Goal: Task Accomplishment & Management: Use online tool/utility

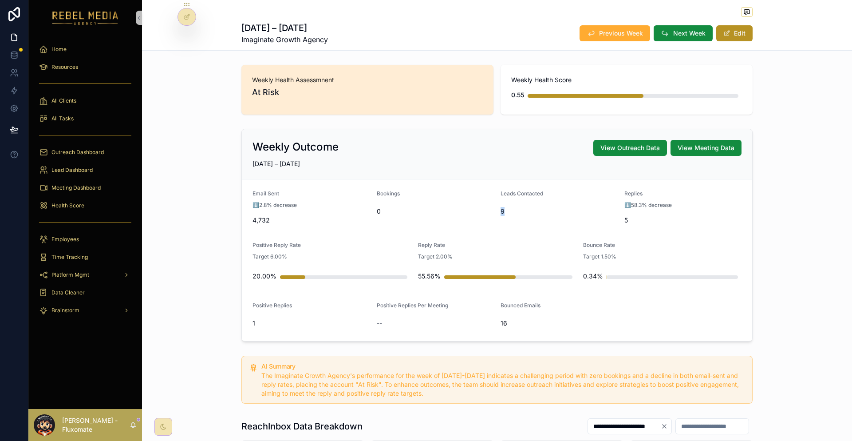
drag, startPoint x: 487, startPoint y: 185, endPoint x: 506, endPoint y: 182, distance: 19.3
click at [506, 182] on form "Email Sent ⬇️2.8% decrease 4,732 Bookings 0 Leads Contacted 9 Replies ⬇️58.3% d…" at bounding box center [497, 259] width 510 height 161
drag, startPoint x: 271, startPoint y: 179, endPoint x: 312, endPoint y: 179, distance: 41.3
click at [312, 201] on div "⬇️2.8% decrease" at bounding box center [310, 205] width 117 height 9
click at [291, 190] on div "Email Sent" at bounding box center [310, 195] width 117 height 11
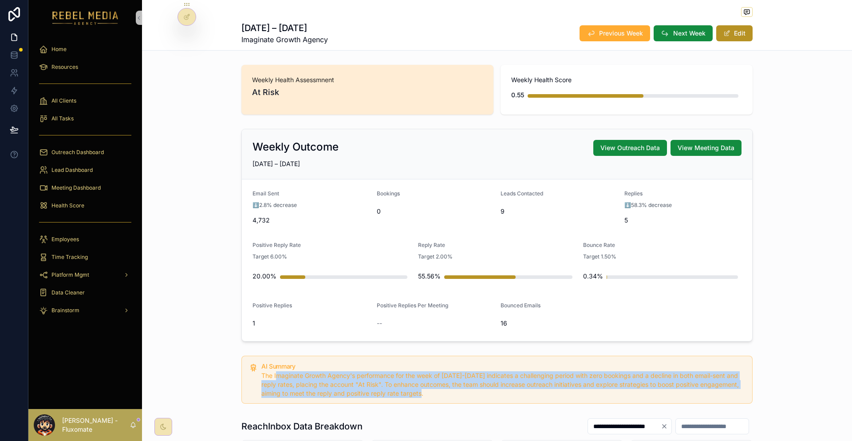
drag, startPoint x: 292, startPoint y: 331, endPoint x: 452, endPoint y: 346, distance: 160.4
click at [452, 371] on div "The Imaginate Growth Agency's performance for the week of [DATE]-[DATE] indicat…" at bounding box center [503, 384] width 484 height 27
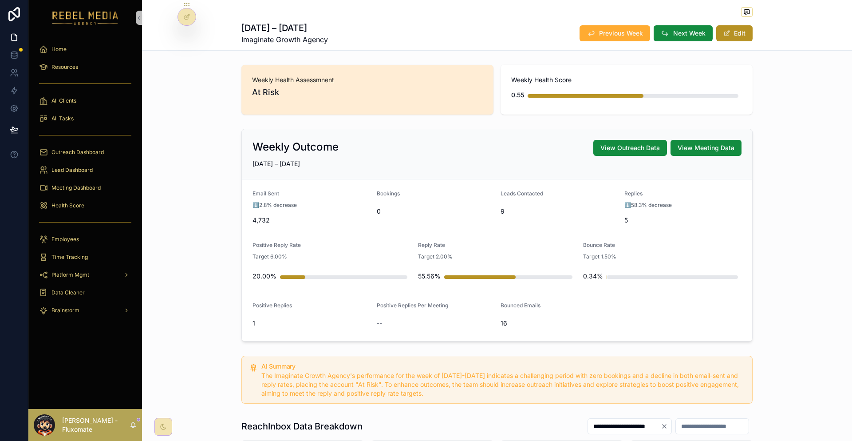
click at [661, 29] on span "scrollable content" at bounding box center [665, 33] width 9 height 9
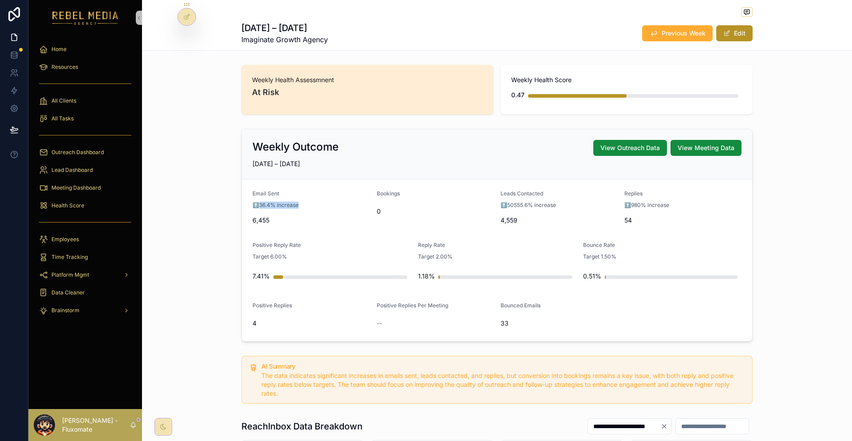
drag, startPoint x: 288, startPoint y: 182, endPoint x: 333, endPoint y: 185, distance: 44.9
click at [329, 190] on div "Email Sent ⬆️36.4% increase 6,455" at bounding box center [310, 208] width 117 height 37
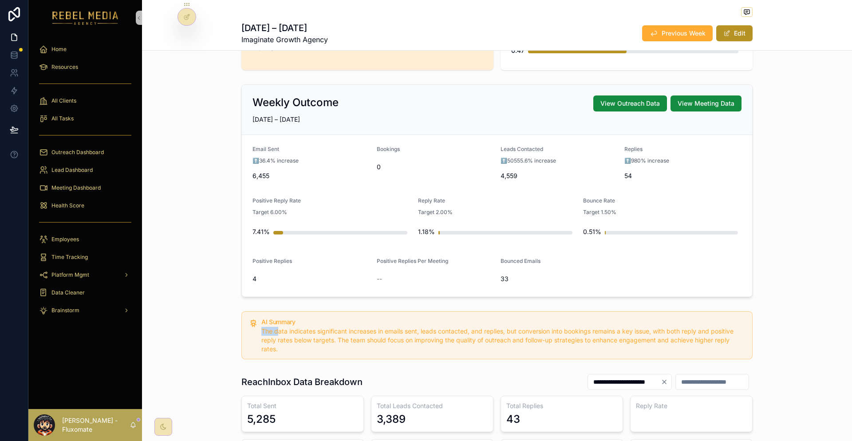
drag, startPoint x: 295, startPoint y: 283, endPoint x: 571, endPoint y: 277, distance: 275.1
click at [571, 319] on div "AI Summary The data indicates significant increases in emails sent, leads conta…" at bounding box center [503, 336] width 484 height 35
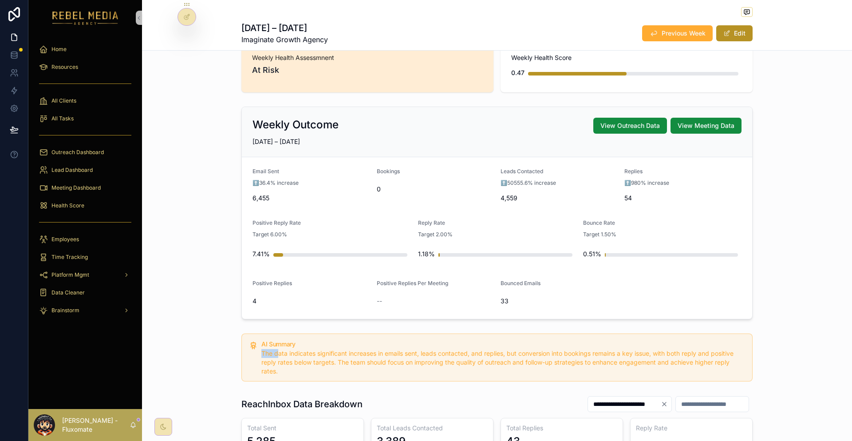
scroll to position [0, 0]
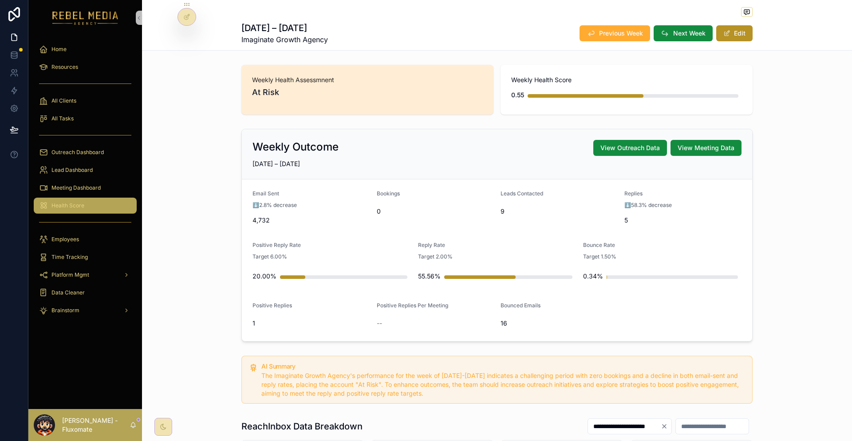
click at [76, 198] on div "Health Score" at bounding box center [85, 205] width 92 height 14
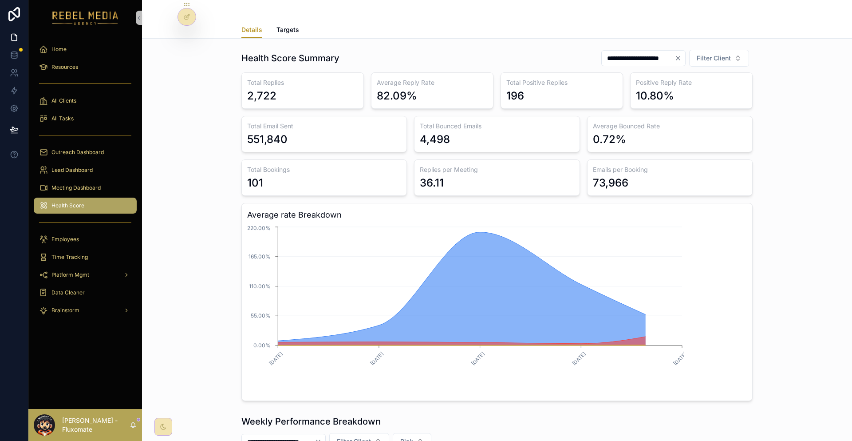
drag, startPoint x: 411, startPoint y: 158, endPoint x: 457, endPoint y: 156, distance: 46.2
click at [457, 156] on div "Total Replies 2,722 Average Reply Rate 82.09% Total Positive Replies 196 Positi…" at bounding box center [496, 236] width 511 height 328
click at [550, 165] on h3 "Replies per Meeting" at bounding box center [497, 169] width 154 height 9
drag, startPoint x: 614, startPoint y: 162, endPoint x: 550, endPoint y: 157, distance: 64.1
click at [546, 159] on div "Total Replies 2,722 Average Reply Rate 82.09% Total Positive Replies 196 Positi…" at bounding box center [496, 236] width 511 height 328
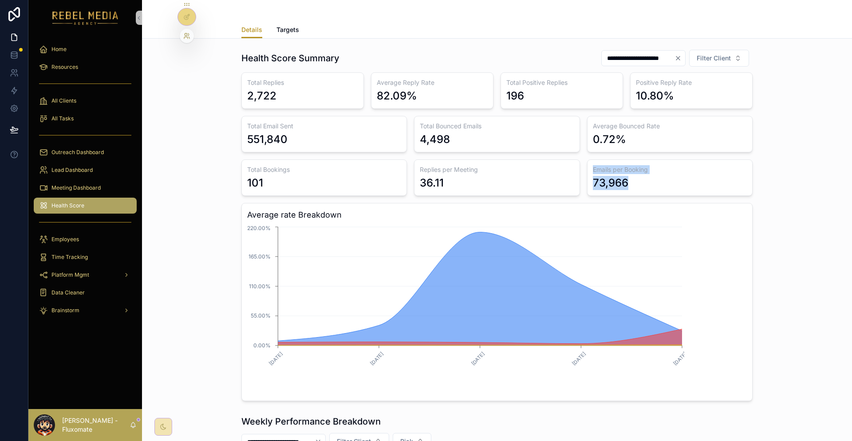
click at [185, 34] on icon at bounding box center [186, 35] width 7 height 7
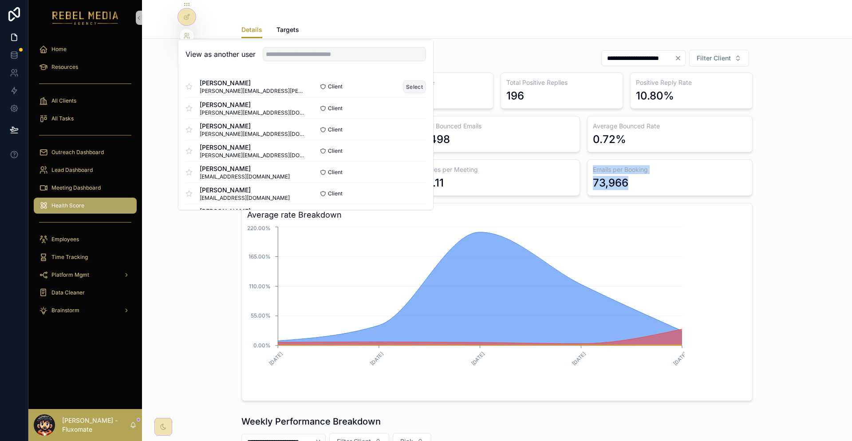
click at [403, 80] on button "Select" at bounding box center [414, 86] width 23 height 13
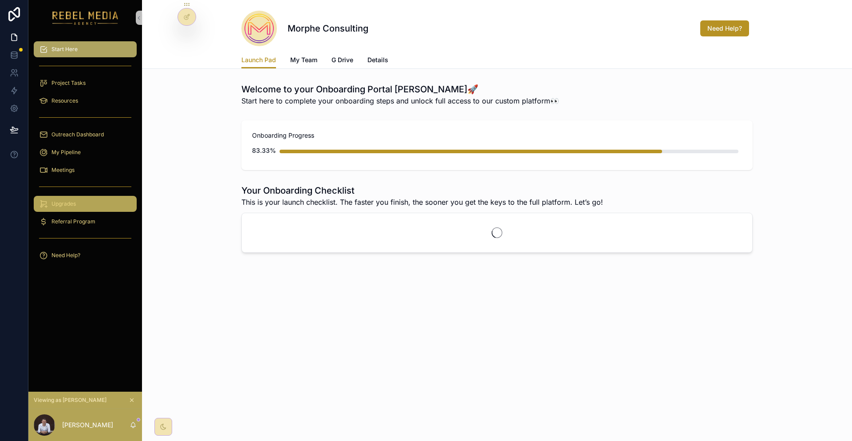
click at [74, 197] on div "Upgrades" at bounding box center [85, 204] width 92 height 14
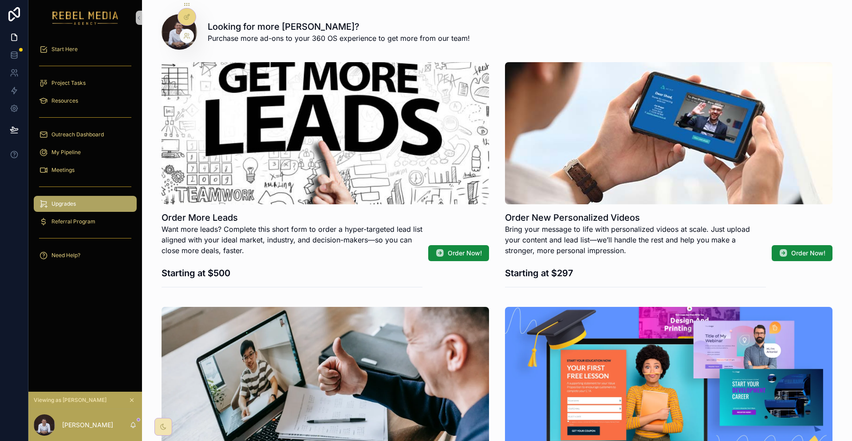
click at [183, 14] on icon at bounding box center [186, 16] width 7 height 7
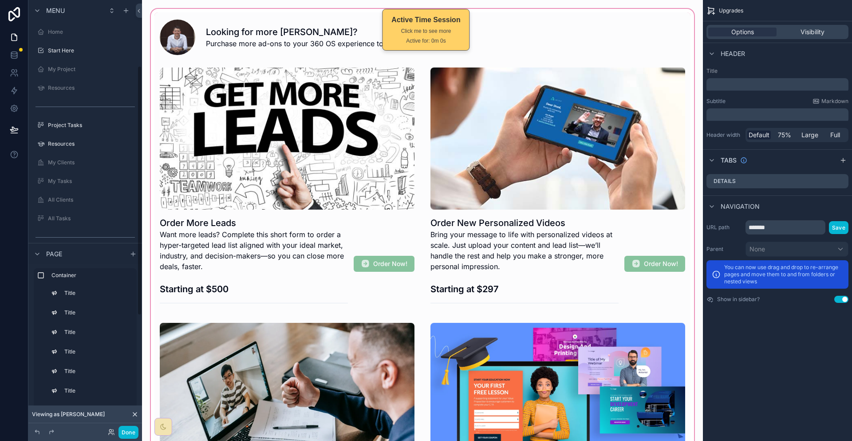
scroll to position [114, 0]
click at [350, 160] on div "scrollable content" at bounding box center [422, 418] width 547 height 822
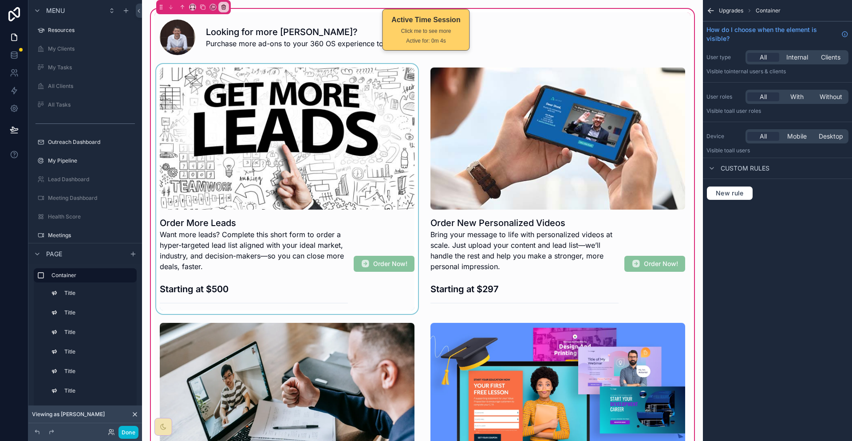
click at [335, 128] on div "scrollable content" at bounding box center [286, 189] width 265 height 250
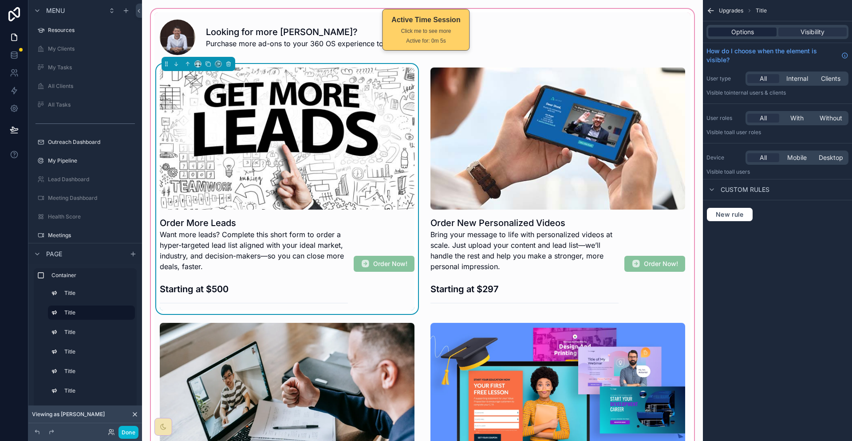
click at [754, 28] on span "Options" at bounding box center [742, 32] width 23 height 9
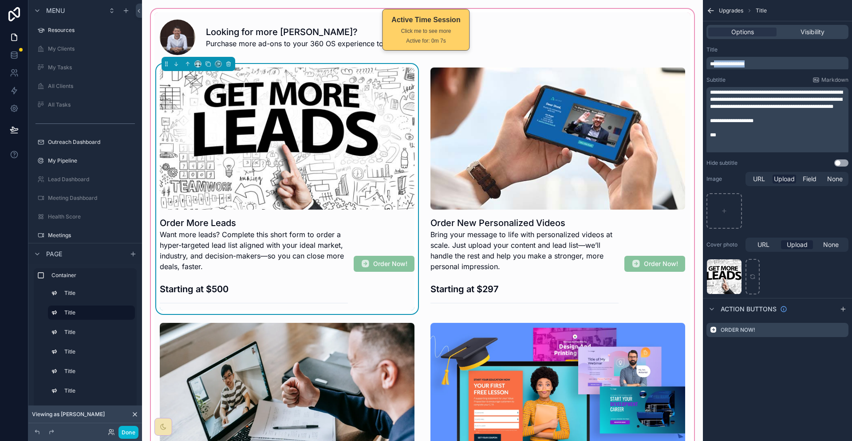
drag, startPoint x: 733, startPoint y: 55, endPoint x: 771, endPoint y: 53, distance: 38.2
click at [771, 60] on p "**********" at bounding box center [778, 63] width 137 height 7
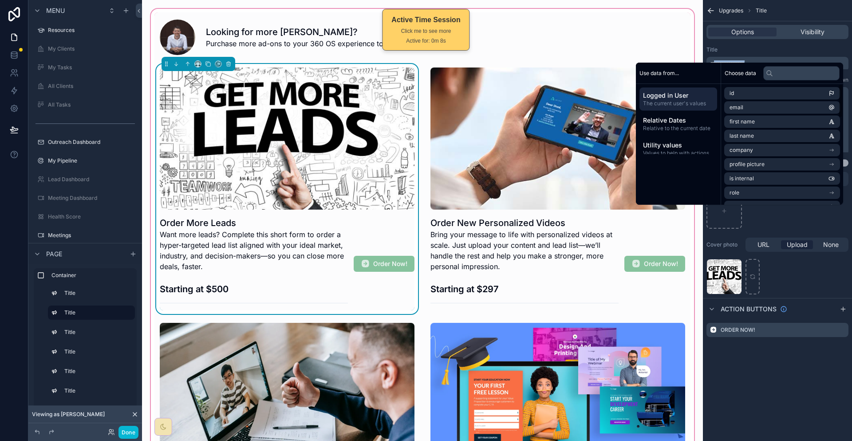
click at [803, 46] on div "Title" at bounding box center [777, 49] width 142 height 7
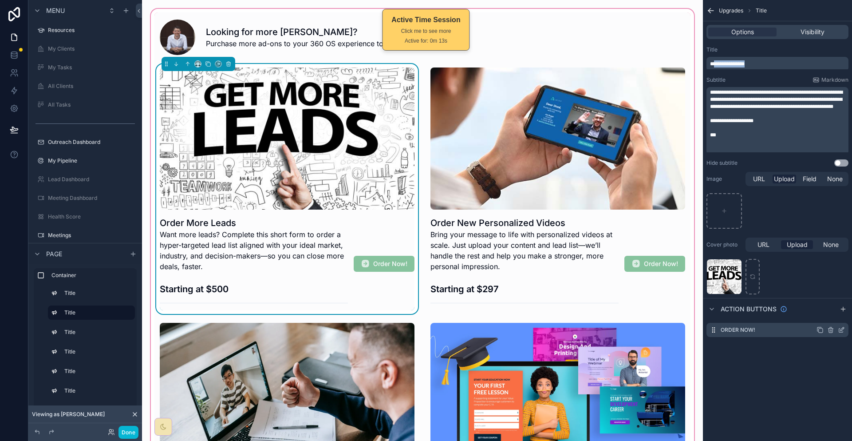
click at [843, 326] on icon "scrollable content" at bounding box center [841, 329] width 7 height 7
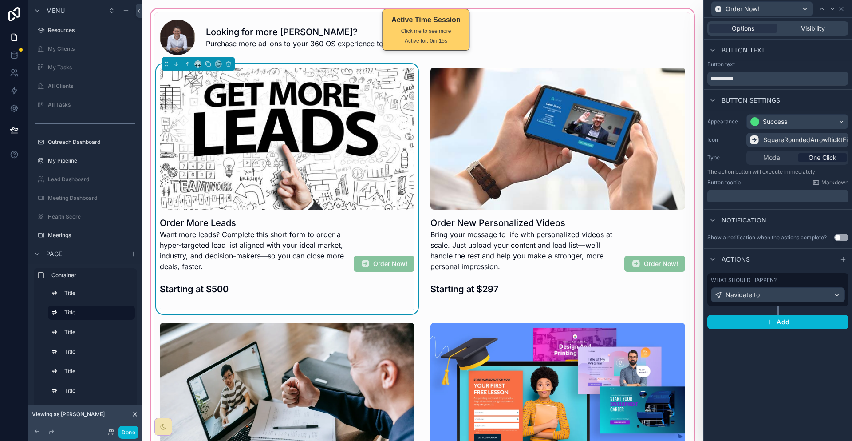
click at [798, 276] on div "What should happen?" at bounding box center [778, 279] width 134 height 7
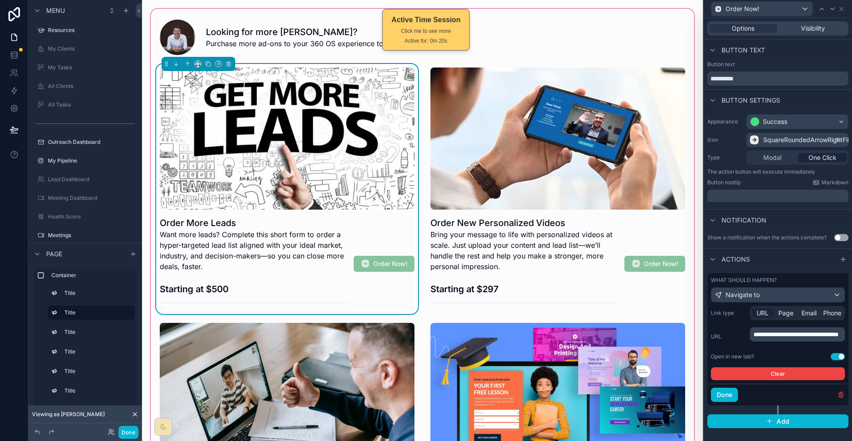
click at [781, 331] on span "**********" at bounding box center [795, 334] width 85 height 6
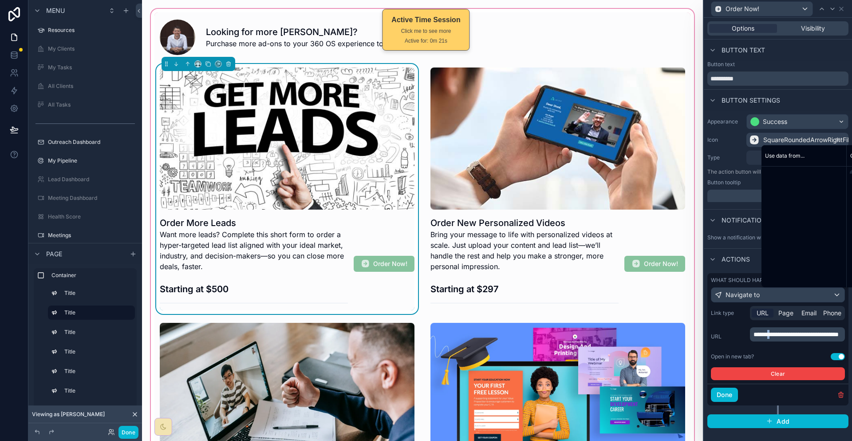
click at [781, 331] on span "**********" at bounding box center [795, 334] width 85 height 6
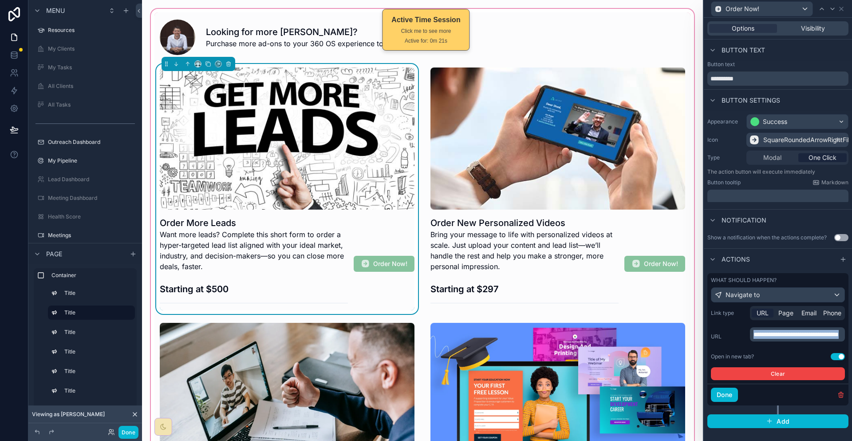
click at [781, 331] on span "**********" at bounding box center [795, 334] width 85 height 6
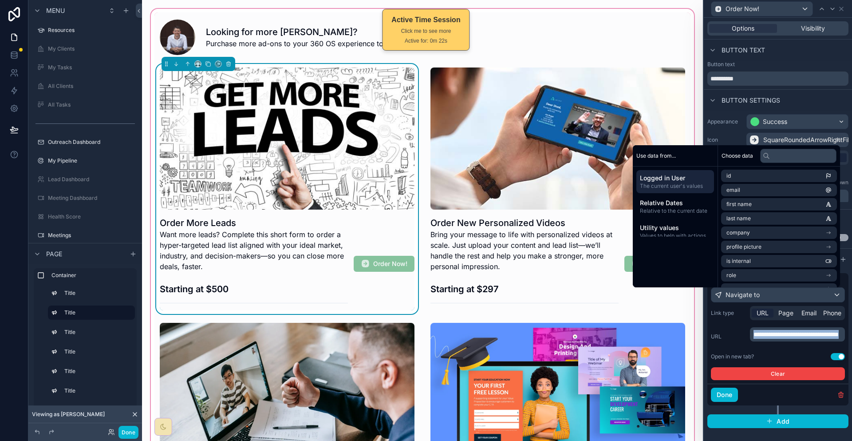
click at [800, 330] on p "**********" at bounding box center [798, 334] width 90 height 9
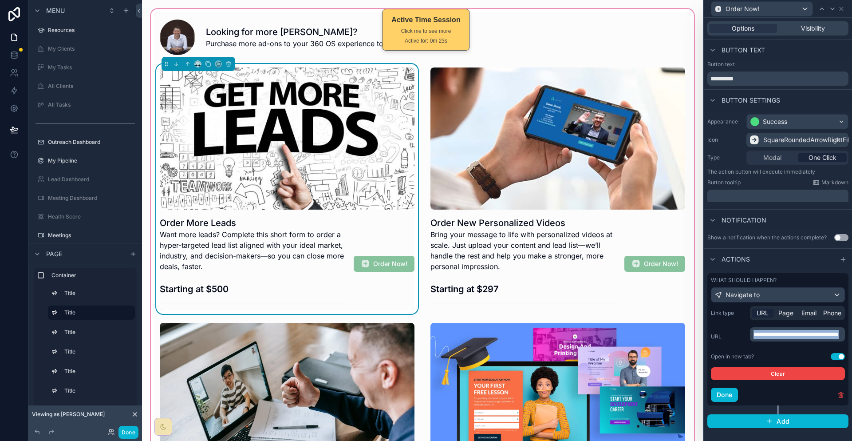
drag, startPoint x: 777, startPoint y: 300, endPoint x: 754, endPoint y: 292, distance: 24.0
click at [754, 327] on div "**********" at bounding box center [778, 336] width 134 height 19
click at [843, 9] on icon at bounding box center [841, 8] width 7 height 7
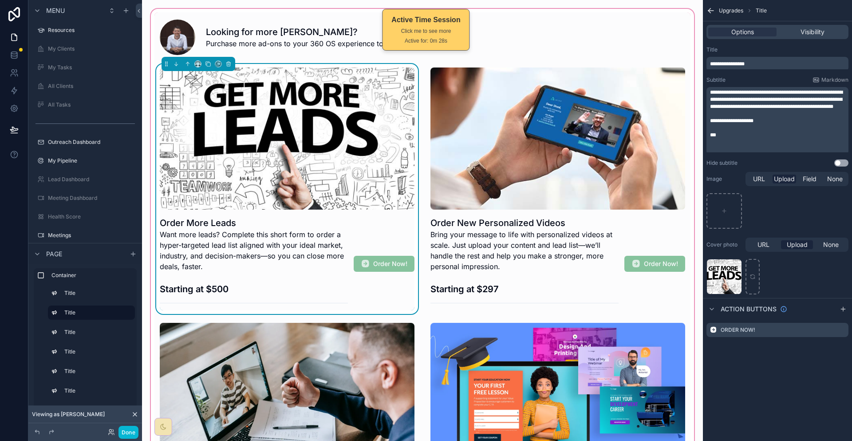
drag, startPoint x: 775, startPoint y: 52, endPoint x: 728, endPoint y: 52, distance: 47.0
click at [728, 57] on div "**********" at bounding box center [777, 64] width 142 height 14
drag, startPoint x: 743, startPoint y: 132, endPoint x: 727, endPoint y: 78, distance: 56.9
click at [727, 78] on div "**********" at bounding box center [777, 114] width 142 height 76
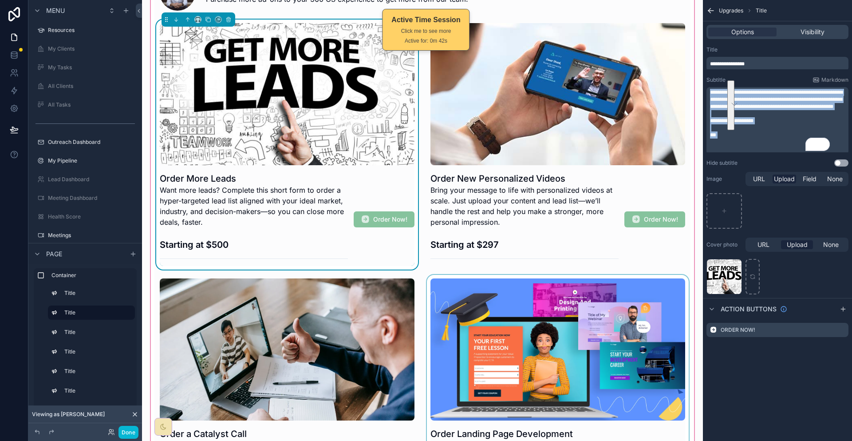
scroll to position [0, 0]
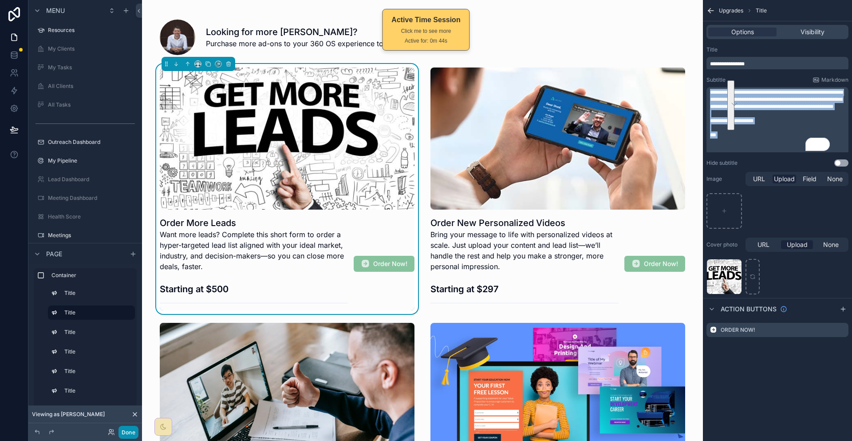
click at [118, 433] on button "Done" at bounding box center [128, 431] width 20 height 13
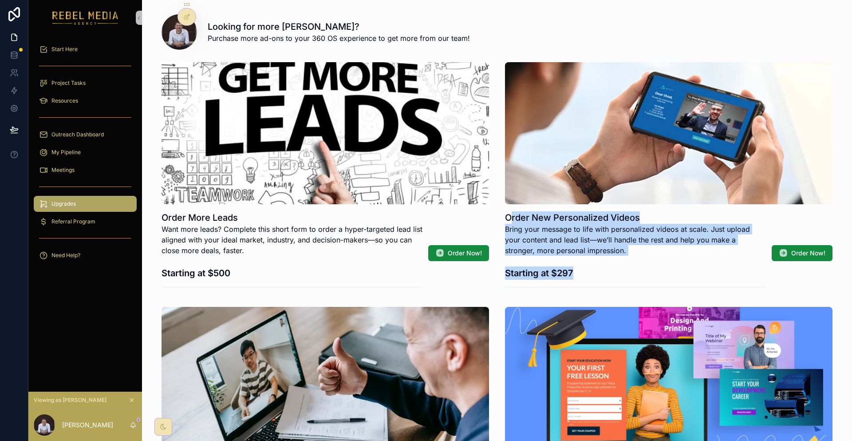
drag, startPoint x: 495, startPoint y: 189, endPoint x: 560, endPoint y: 232, distance: 77.9
click at [560, 232] on div "Order New Personalized Videos Bring your message to life with personalized vide…" at bounding box center [635, 252] width 261 height 83
click at [560, 232] on div "Bring your message to life with personalized videos at scale. Just upload your …" at bounding box center [635, 259] width 261 height 71
